Goal: Task Accomplishment & Management: Complete application form

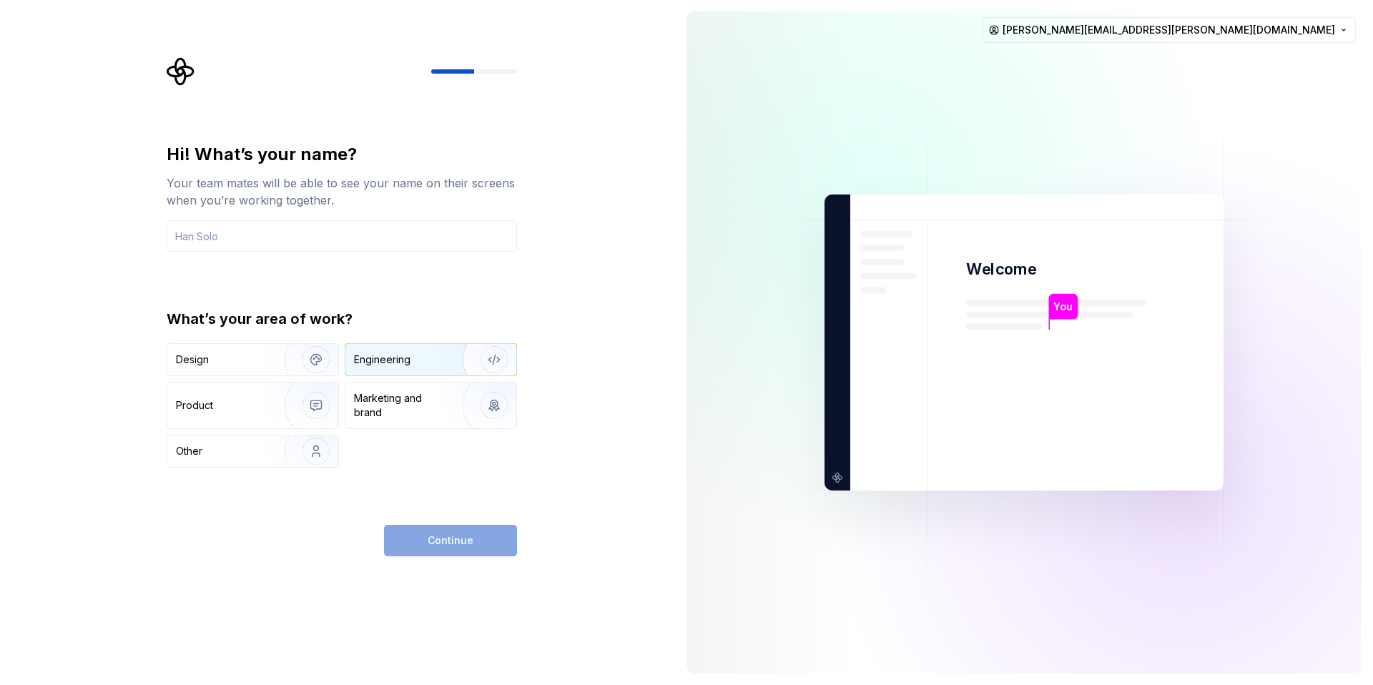
click at [418, 363] on div "Engineering" at bounding box center [411, 360] width 114 height 14
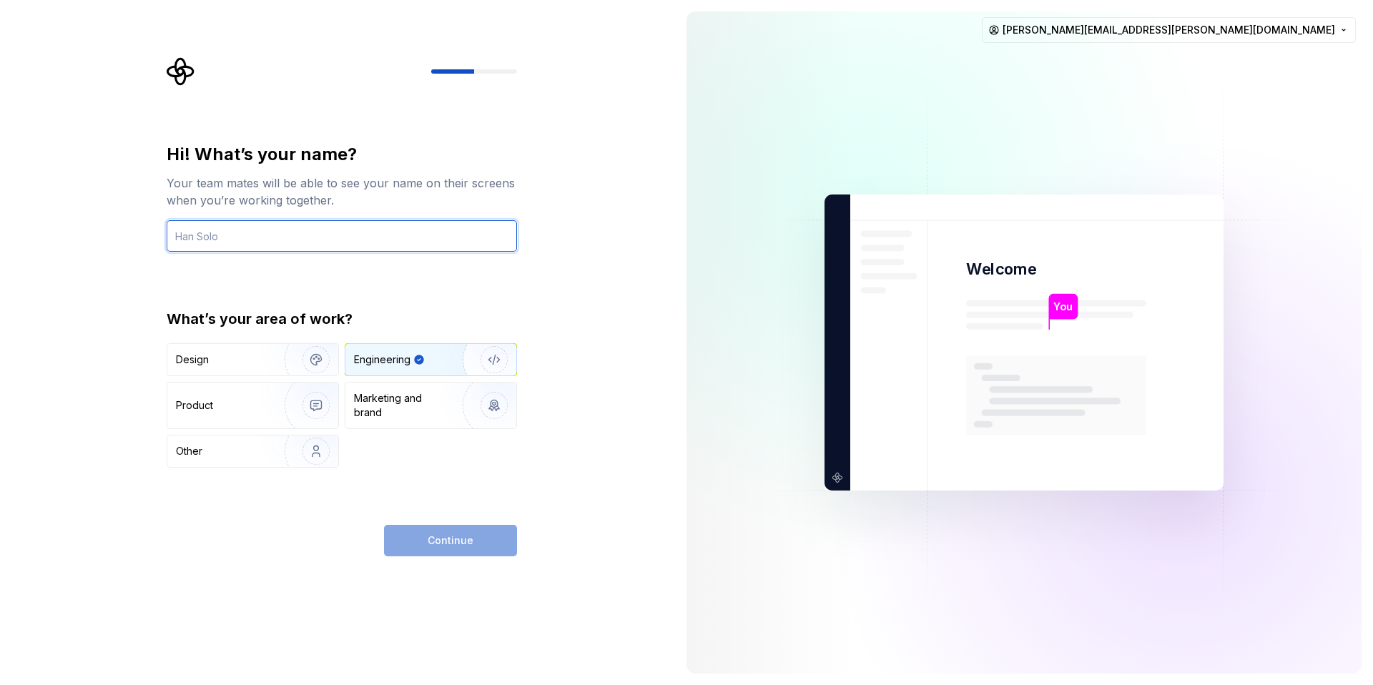
click at [234, 240] on input "text" at bounding box center [342, 235] width 350 height 31
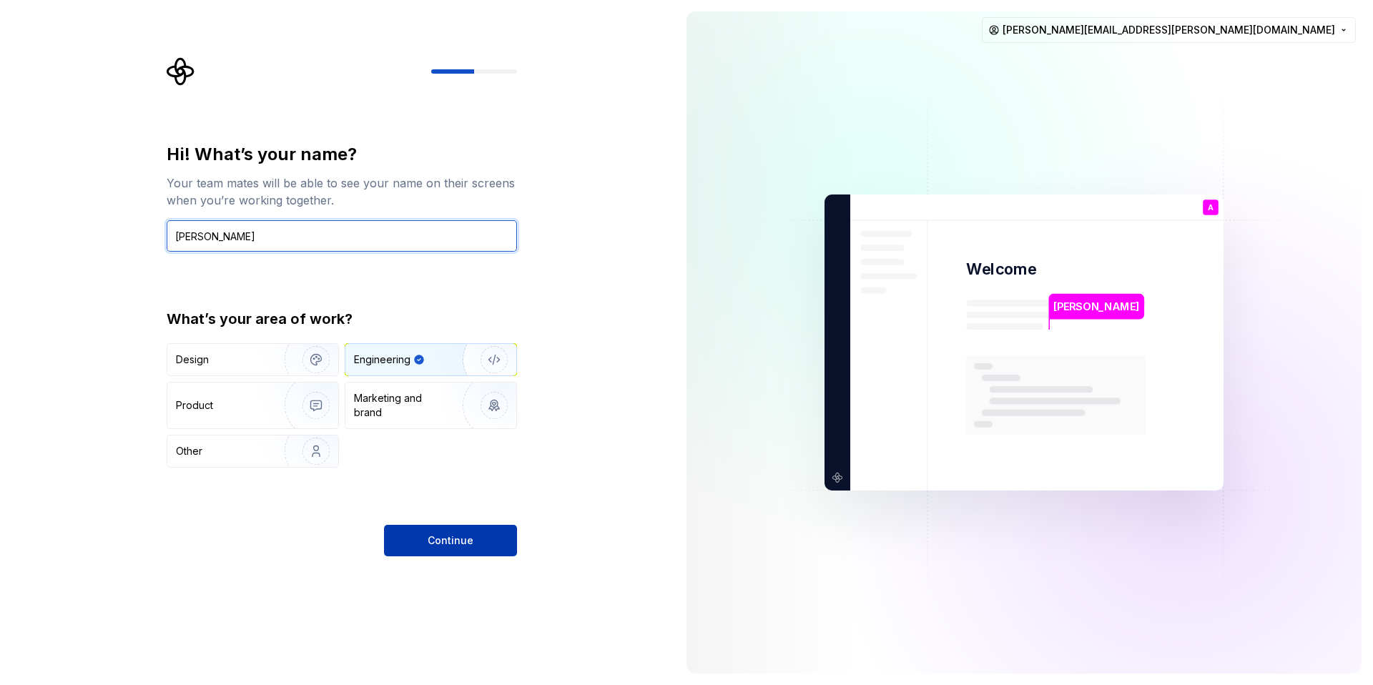
type input "Alberto"
click at [469, 544] on span "Continue" at bounding box center [451, 540] width 46 height 14
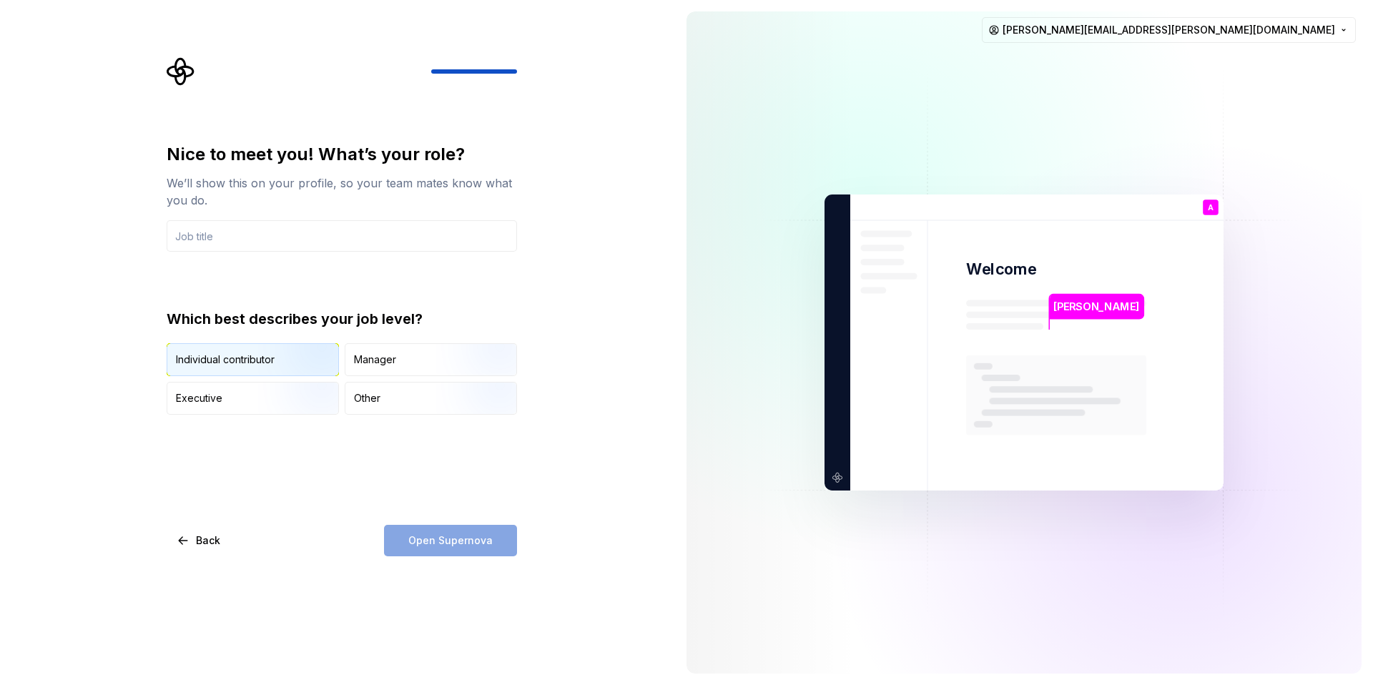
click at [264, 360] on img "button" at bounding box center [304, 378] width 92 height 96
click at [456, 549] on div "Open Supernova" at bounding box center [450, 540] width 133 height 31
click at [231, 239] on input "text" at bounding box center [342, 235] width 350 height 31
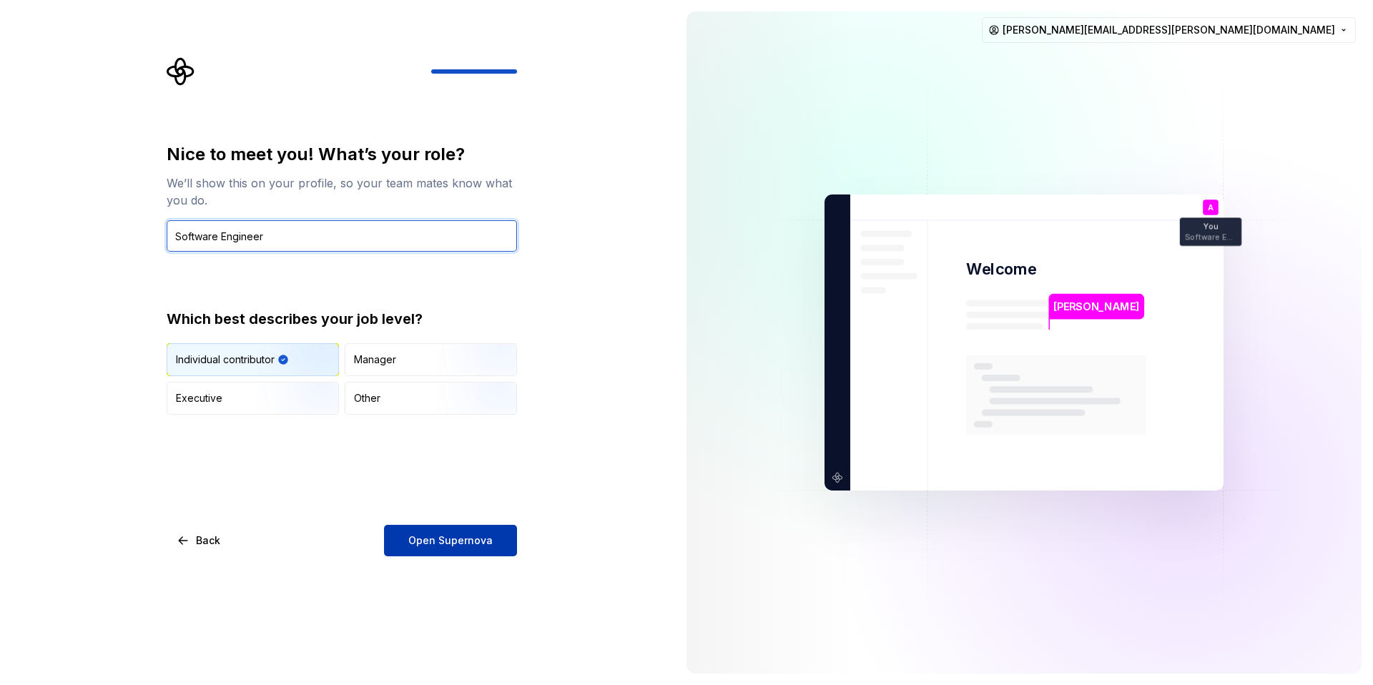
type input "Software Engineer"
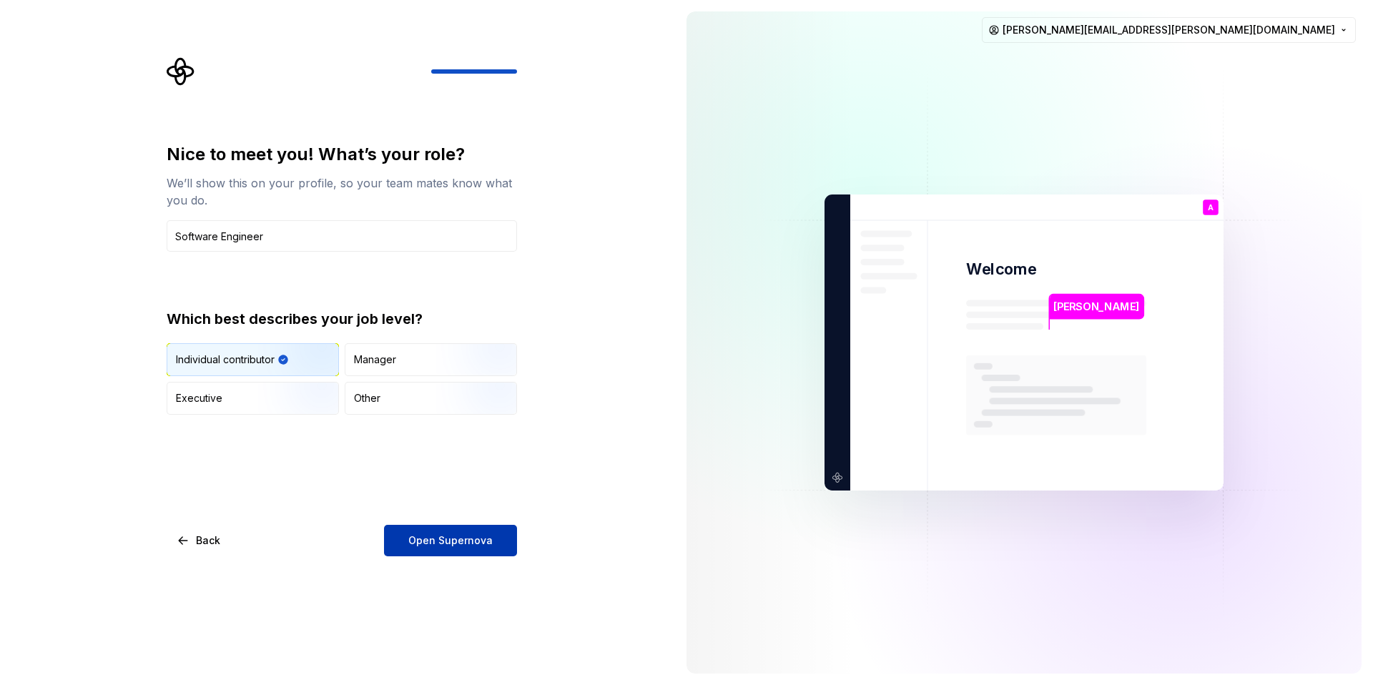
click at [448, 543] on span "Open Supernova" at bounding box center [450, 540] width 84 height 14
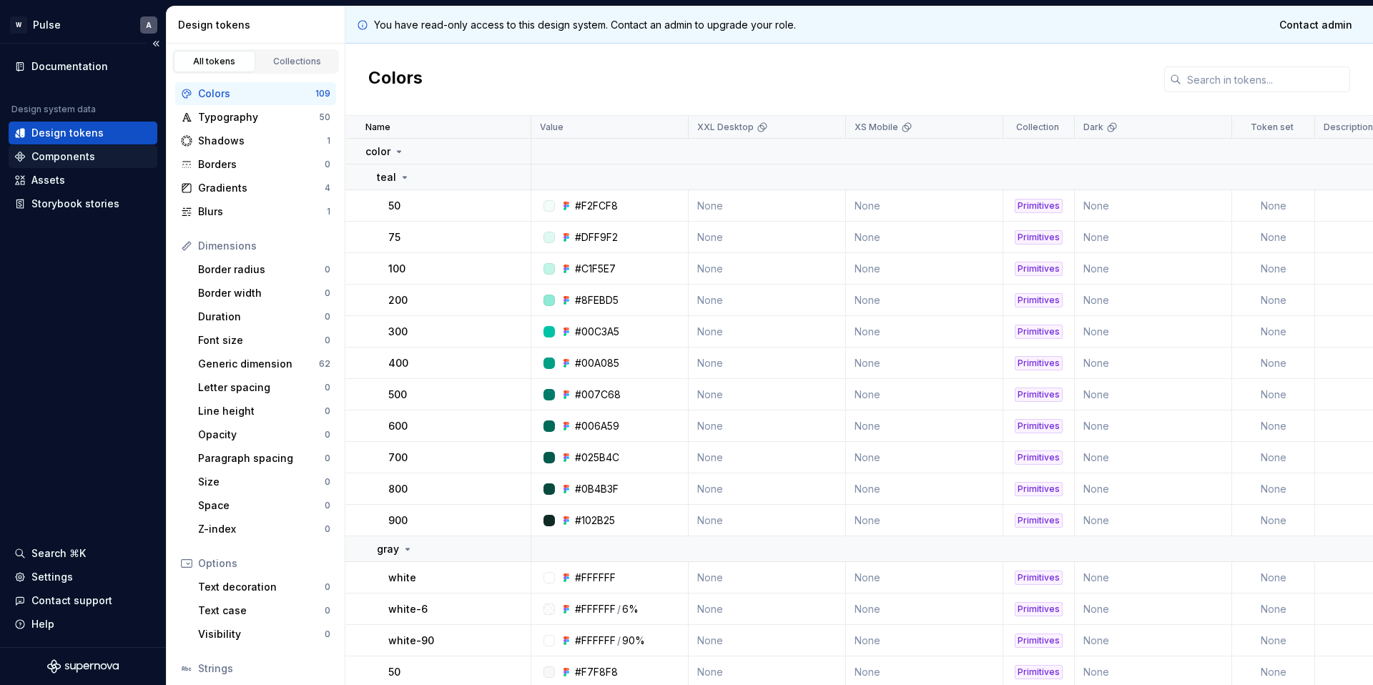
click at [82, 158] on div "Components" at bounding box center [63, 156] width 64 height 14
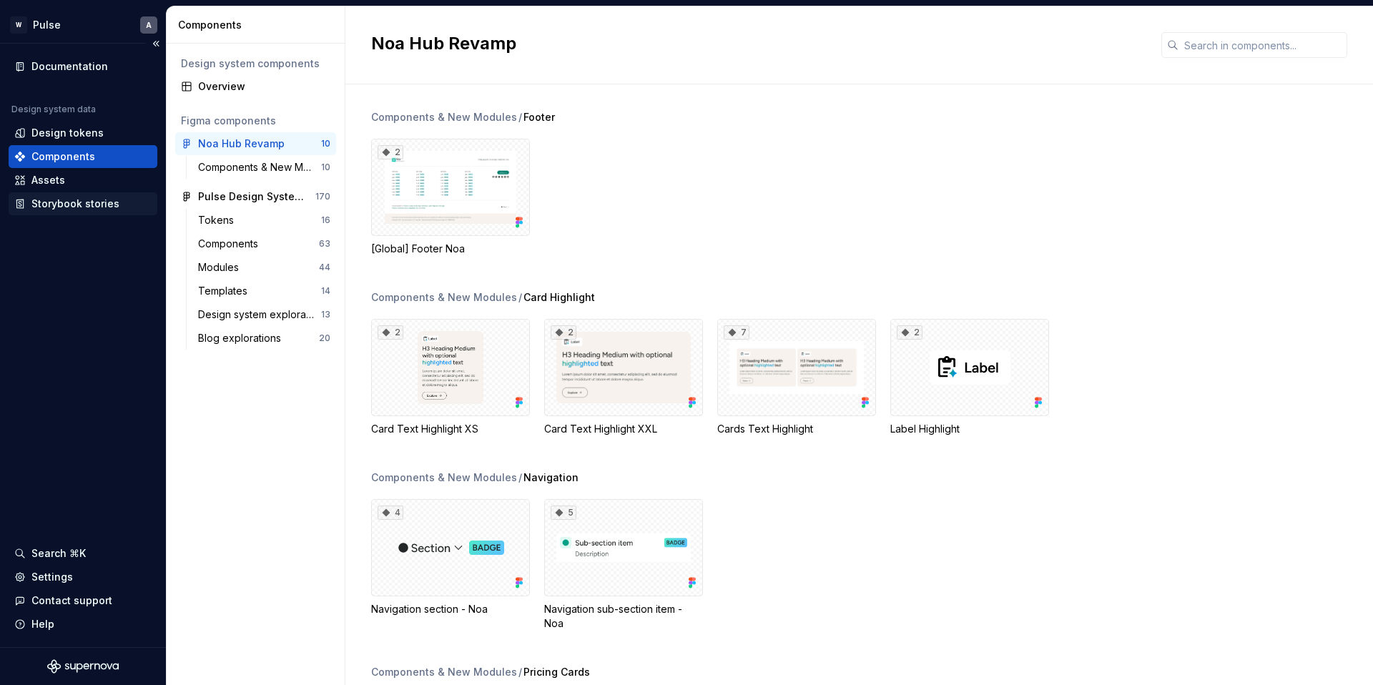
click at [65, 200] on div "Storybook stories" at bounding box center [75, 204] width 88 height 14
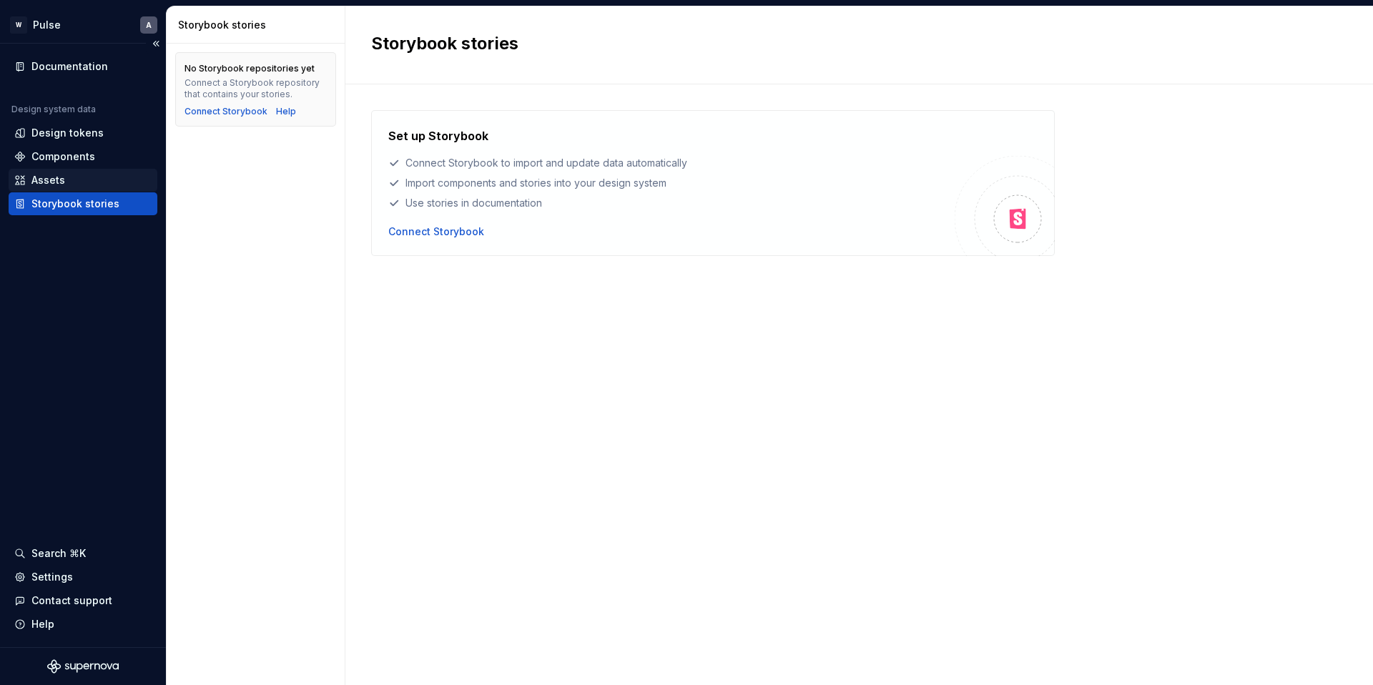
click at [63, 181] on div "Assets" at bounding box center [48, 180] width 34 height 14
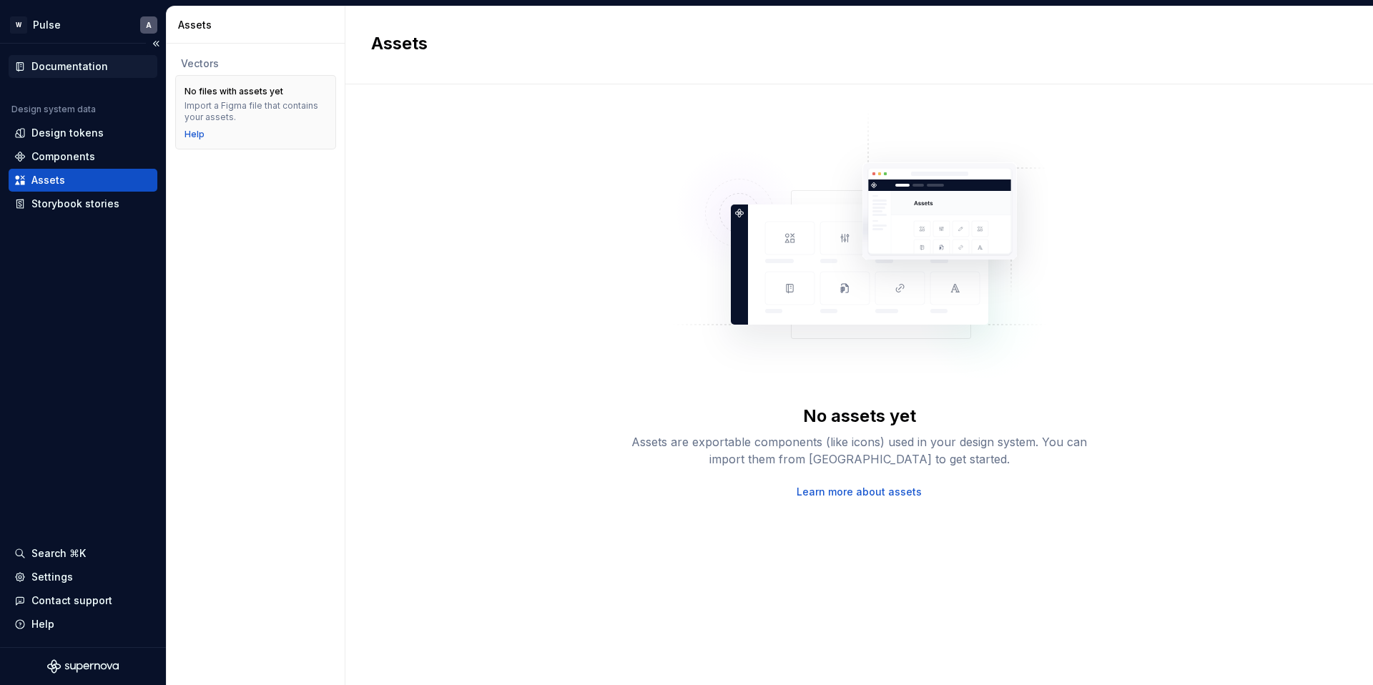
click at [52, 62] on div "Documentation" at bounding box center [69, 66] width 77 height 14
